Goal: Information Seeking & Learning: Learn about a topic

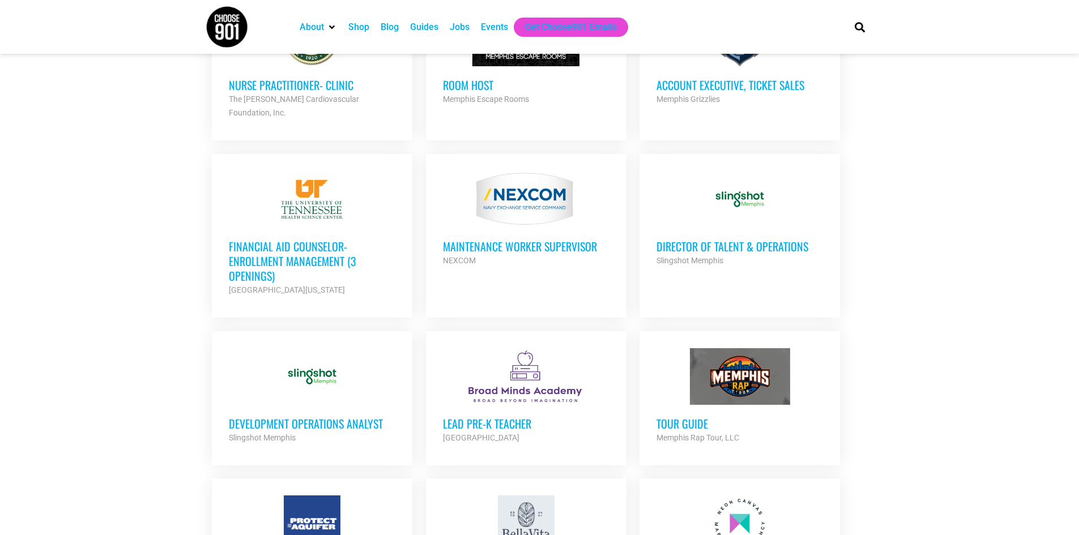
scroll to position [850, 0]
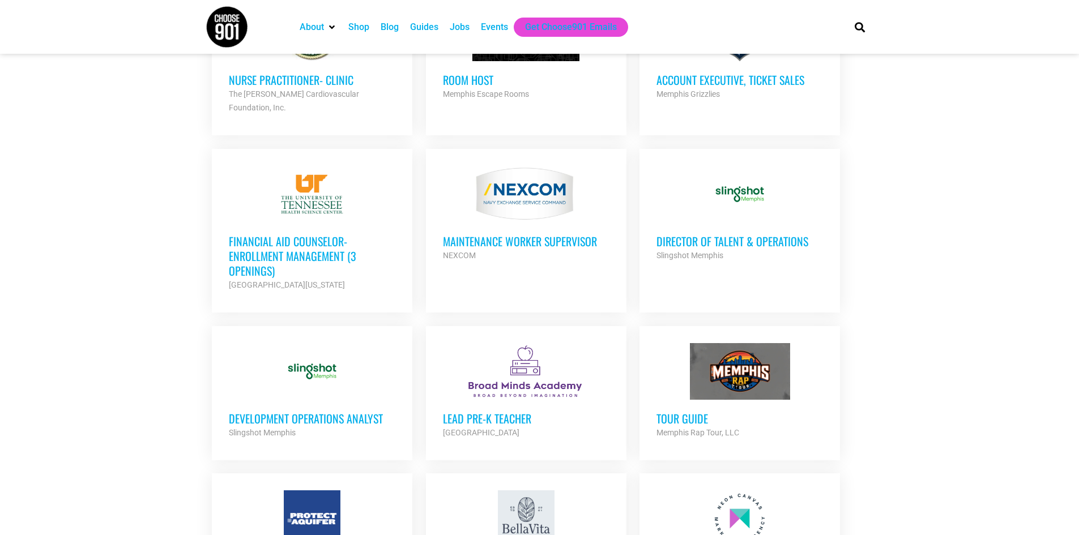
drag, startPoint x: 348, startPoint y: 399, endPoint x: 452, endPoint y: 262, distance: 172.4
click at [452, 262] on link "MAINTENANCE WORKER SUPERVISOR NEXCOM Partner Org Full Time" at bounding box center [526, 214] width 201 height 130
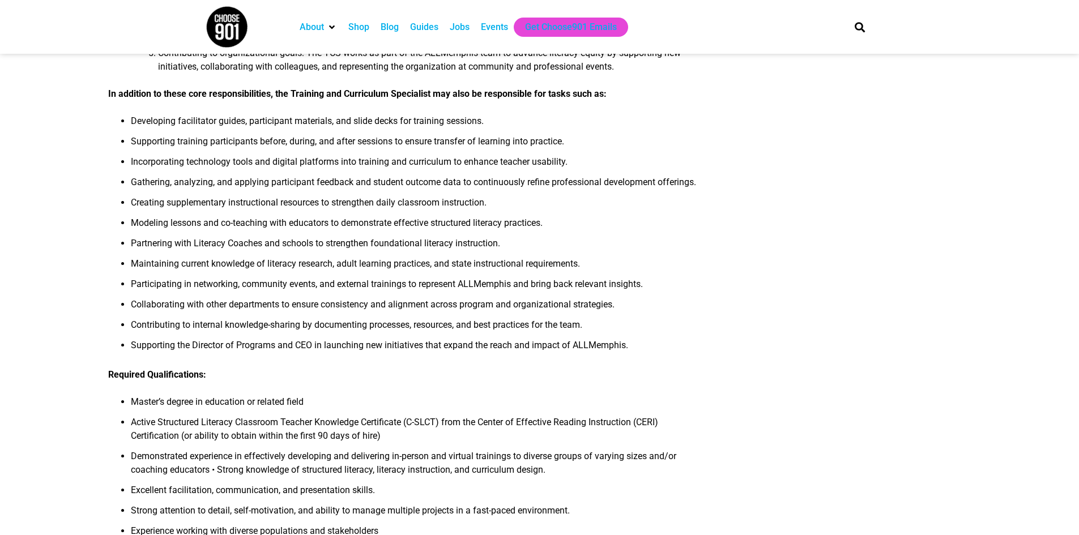
scroll to position [283, 0]
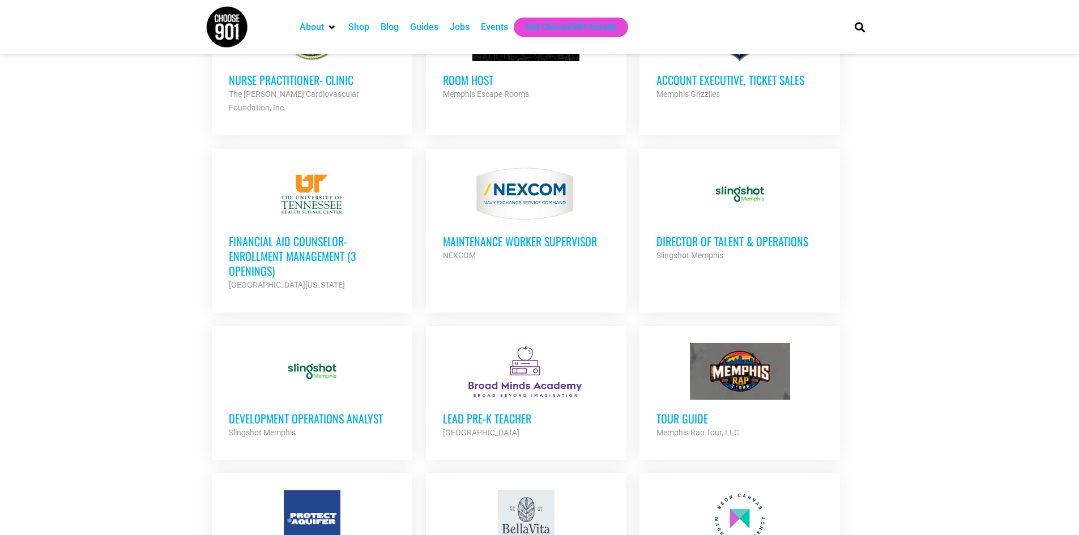
click at [356, 400] on div "Development Operations Analyst Slingshot Memphis Partner Org" at bounding box center [312, 420] width 167 height 40
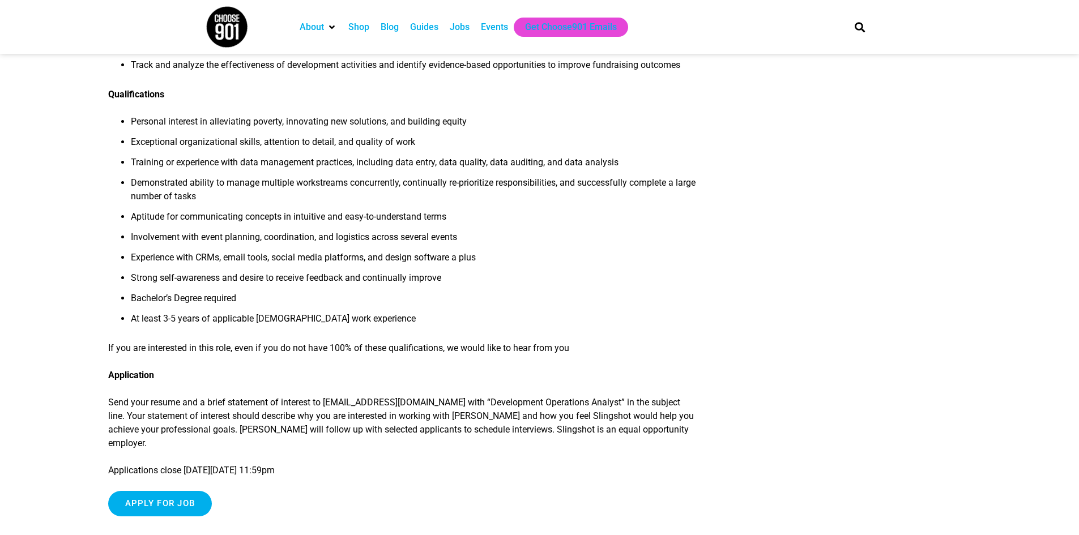
scroll to position [1020, 0]
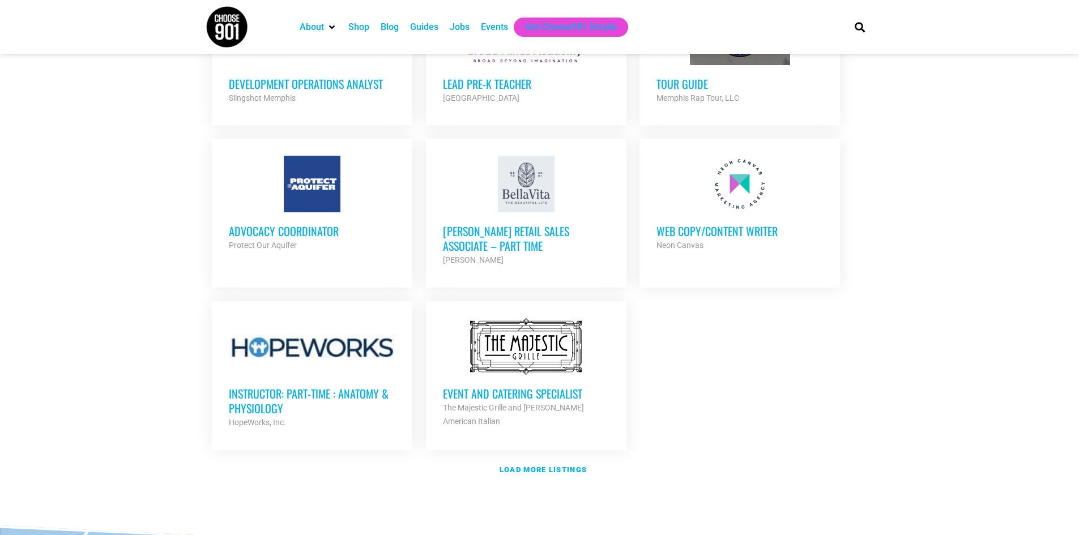
scroll to position [1303, 0]
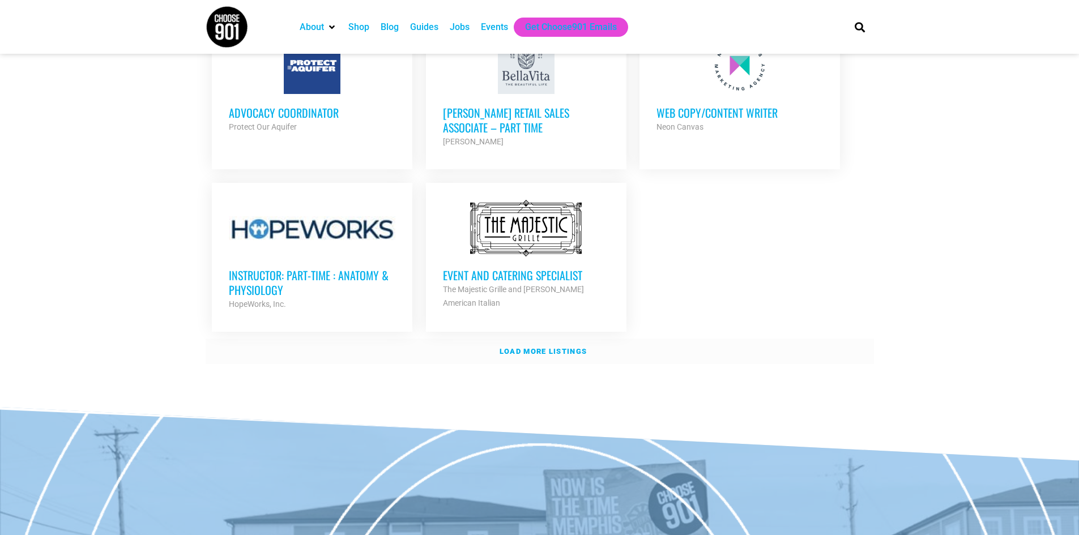
click at [545, 339] on link "Load more listings" at bounding box center [540, 352] width 669 height 26
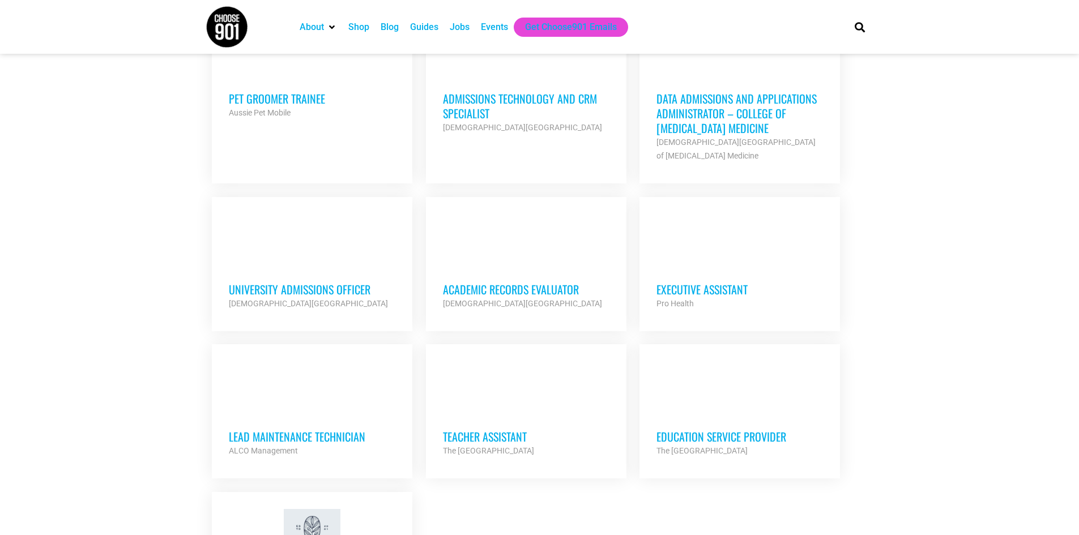
scroll to position [2267, 0]
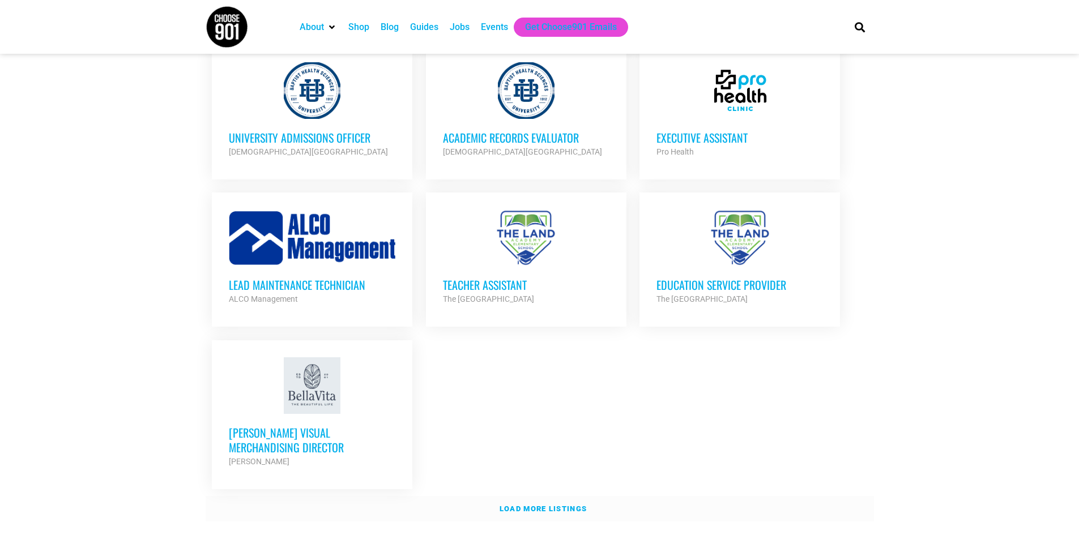
click at [703, 496] on link "Load more listings" at bounding box center [540, 509] width 669 height 26
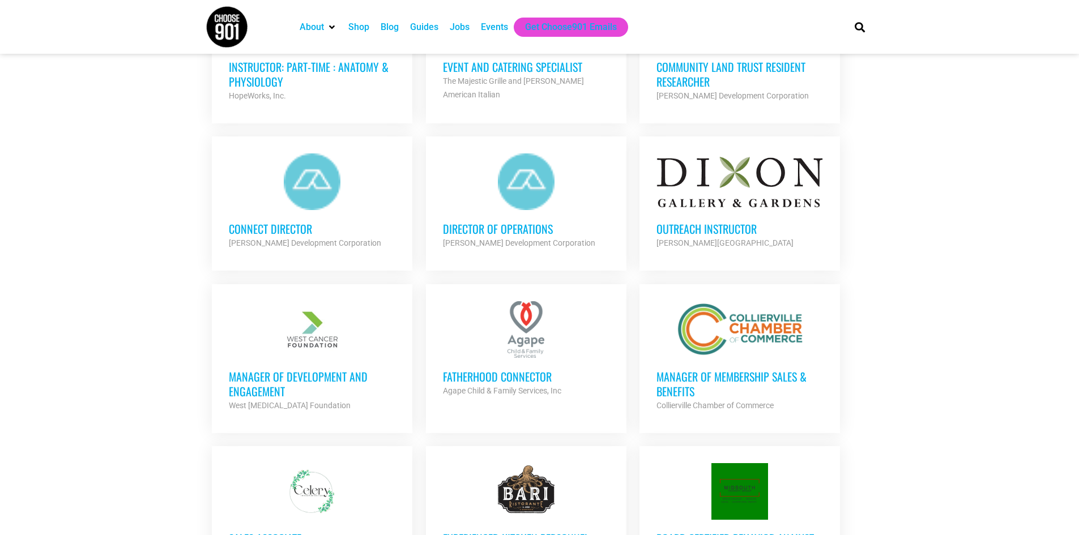
scroll to position [1530, 0]
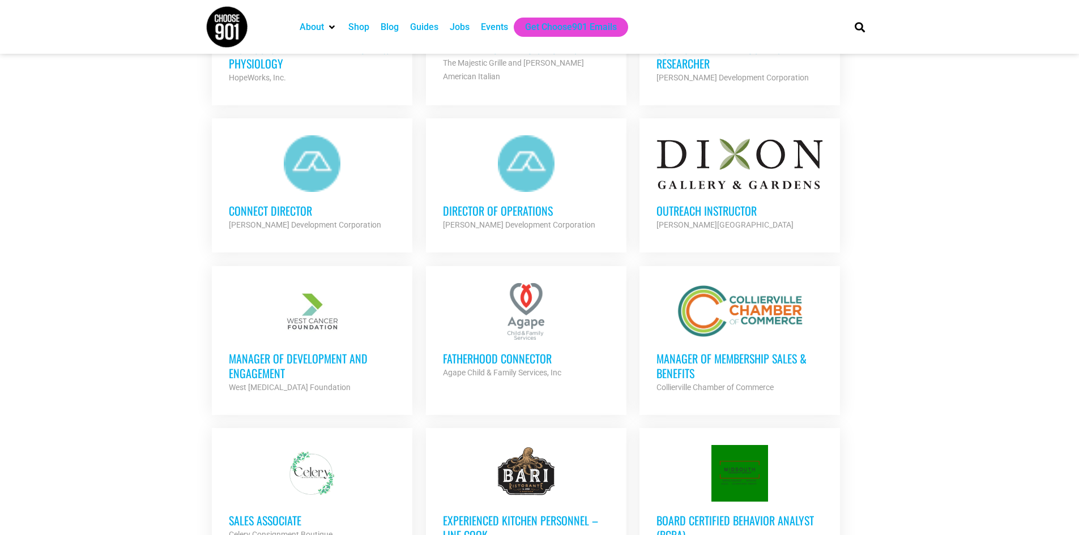
click at [792, 354] on h3 "Manager of Membership Sales & Benefits" at bounding box center [740, 365] width 167 height 29
